Goal: Information Seeking & Learning: Learn about a topic

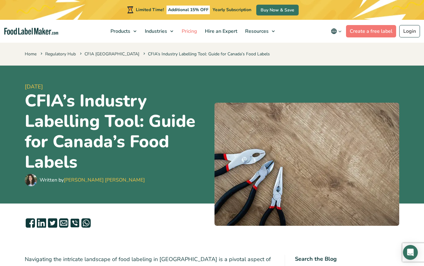
click at [180, 29] on span "Pricing" at bounding box center [189, 31] width 18 height 7
